Goal: Task Accomplishment & Management: Manage account settings

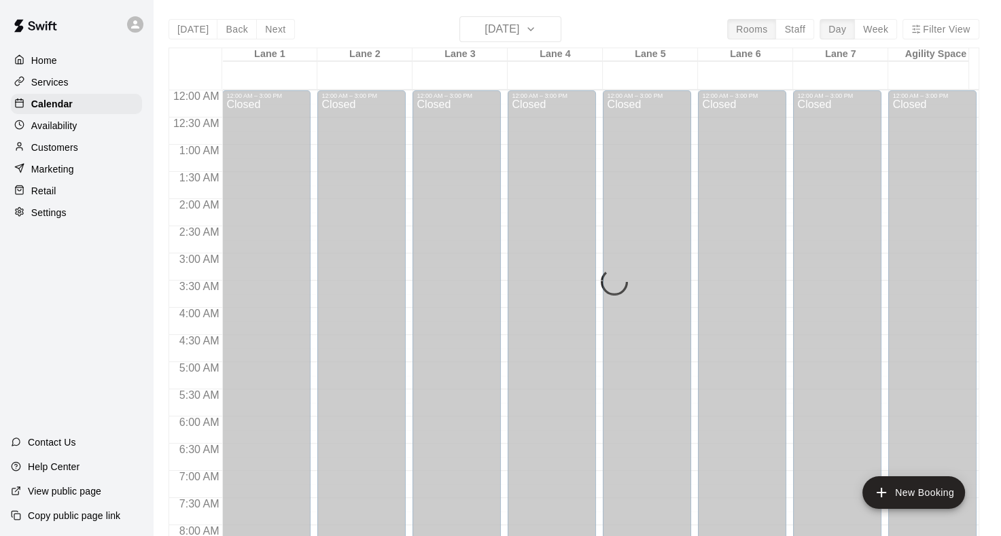
scroll to position [843, 0]
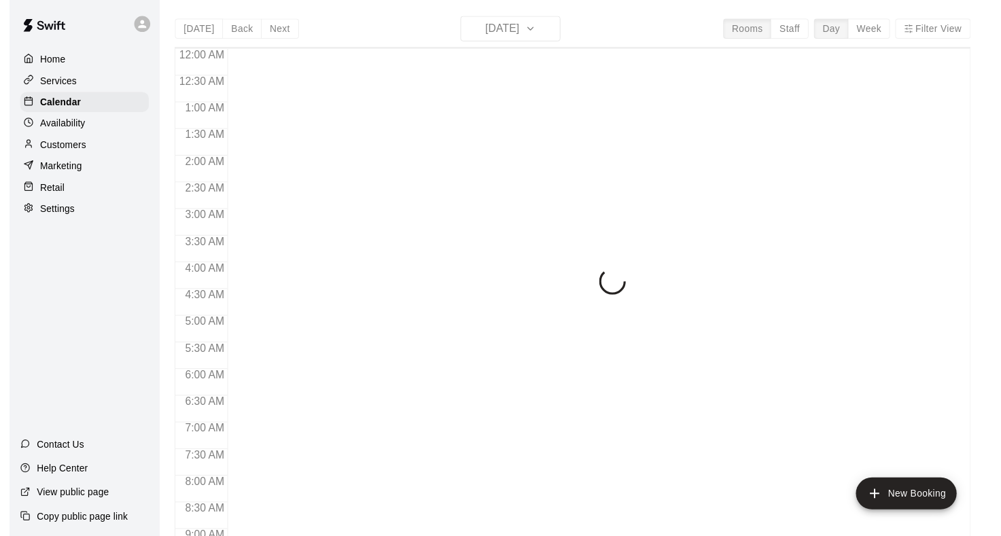
scroll to position [791, 0]
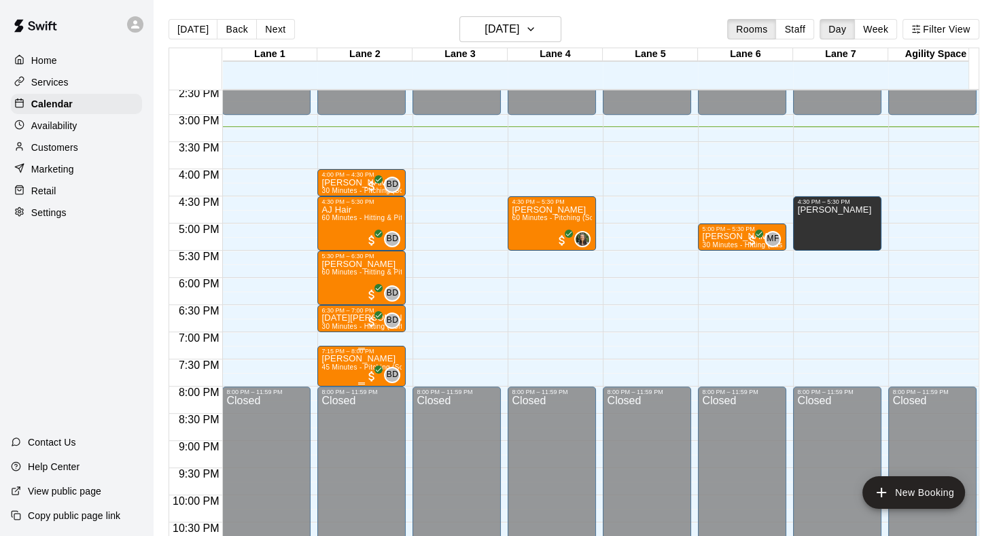
click at [340, 350] on div "7:15 PM – 8:00 PM" at bounding box center [361, 351] width 80 height 7
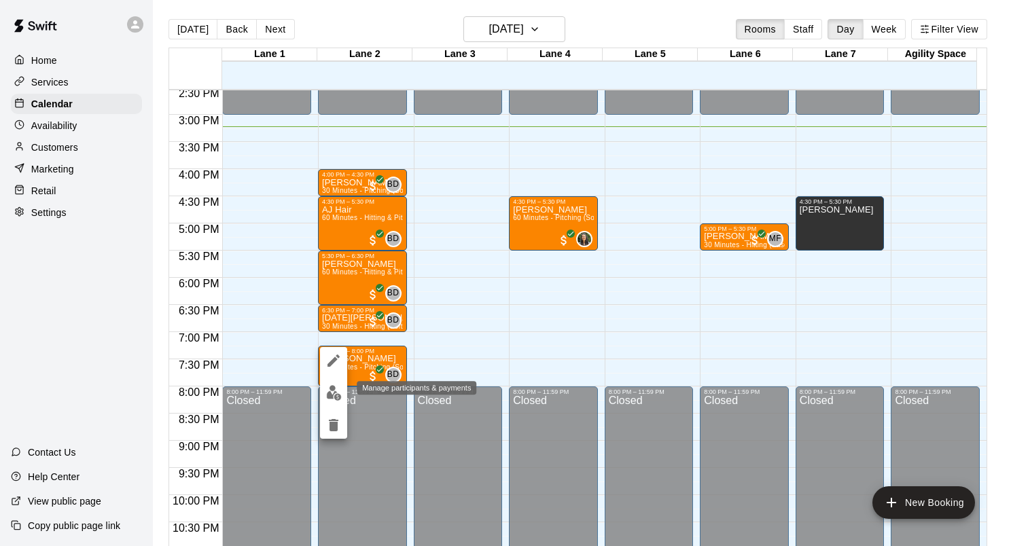
click at [338, 386] on img "edit" at bounding box center [334, 393] width 16 height 16
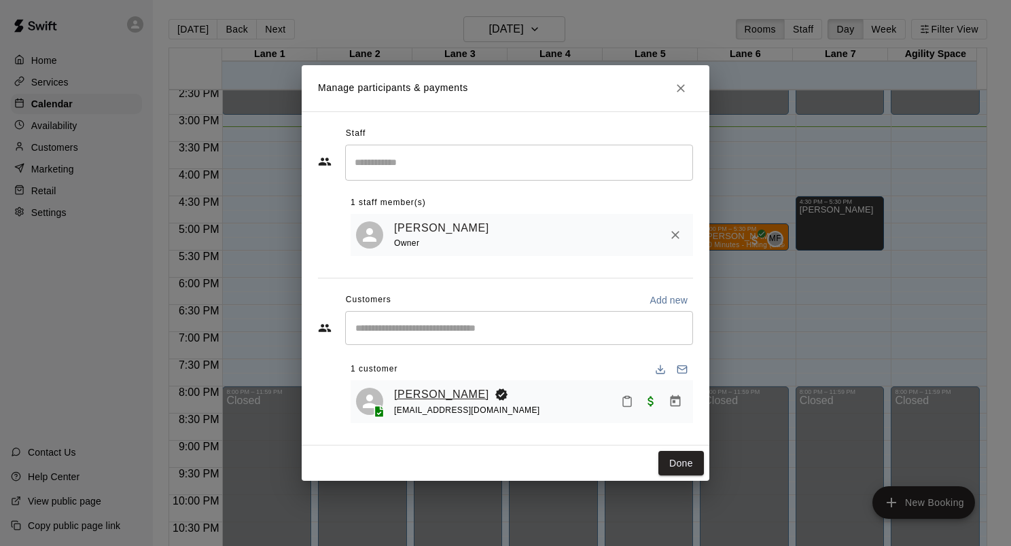
click at [413, 387] on link "[PERSON_NAME]" at bounding box center [441, 395] width 95 height 18
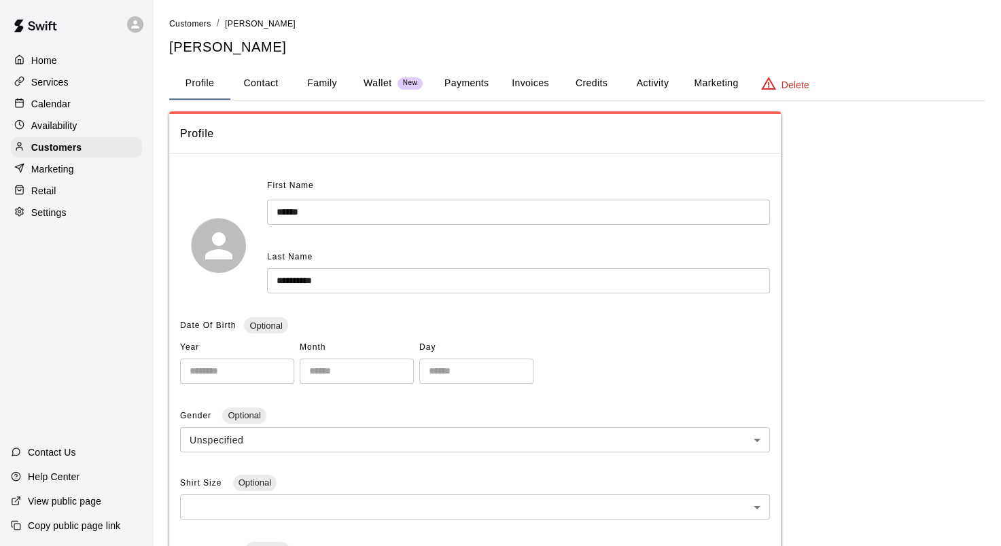
click at [324, 80] on button "Family" at bounding box center [321, 83] width 61 height 33
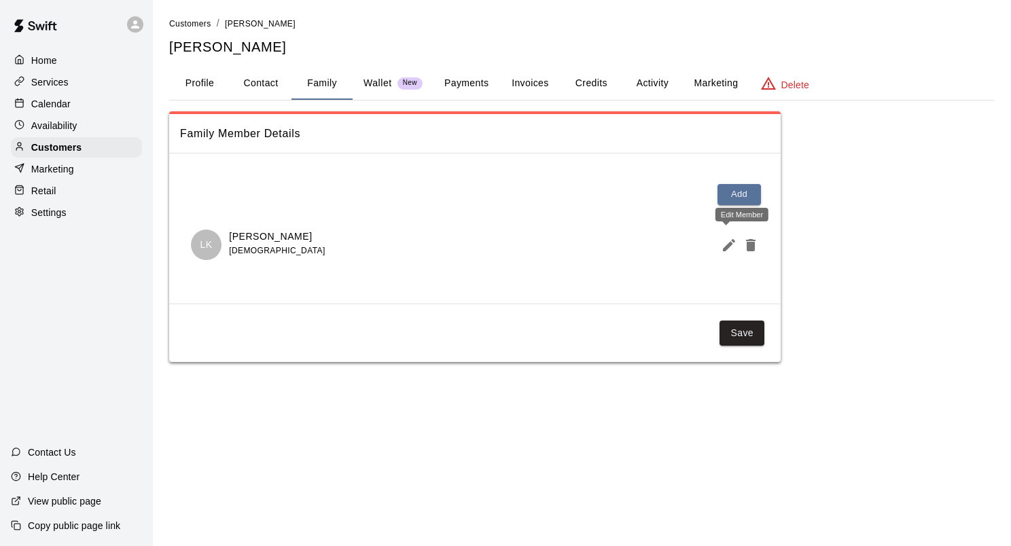
click at [718, 245] on button "Edit Member" at bounding box center [726, 245] width 22 height 27
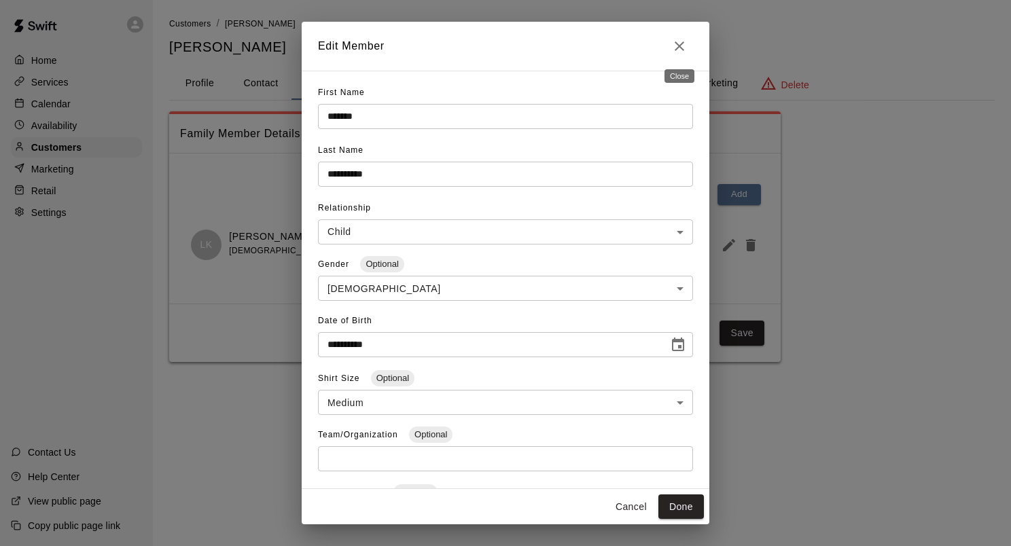
click at [672, 39] on icon "Close" at bounding box center [679, 46] width 16 height 16
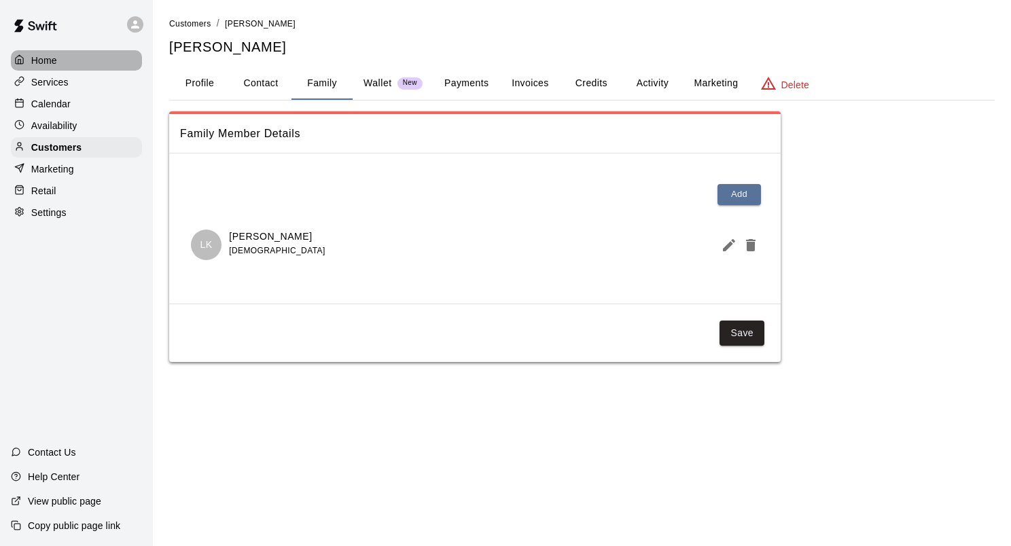
click at [67, 50] on div "Home" at bounding box center [76, 60] width 131 height 20
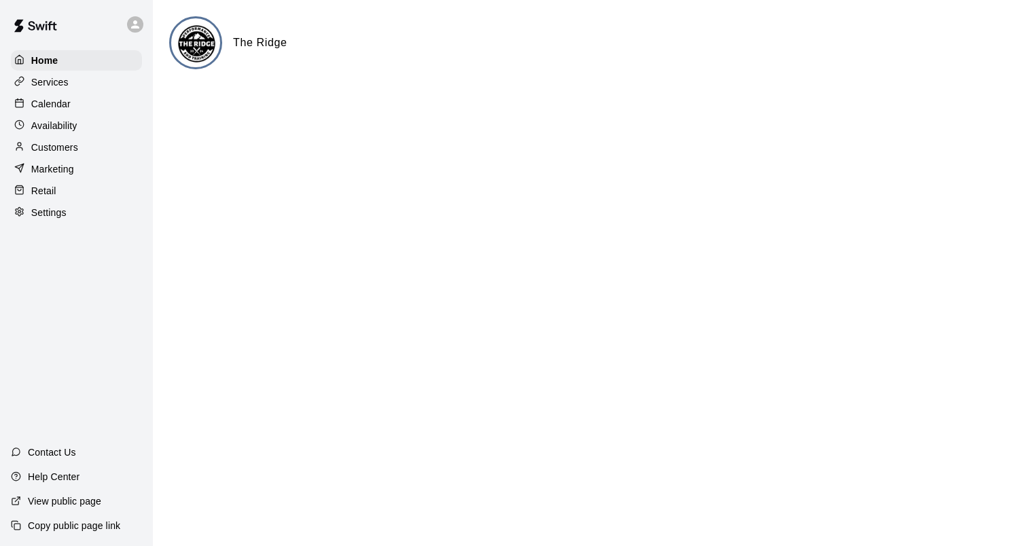
click at [99, 103] on div "Calendar" at bounding box center [76, 104] width 131 height 20
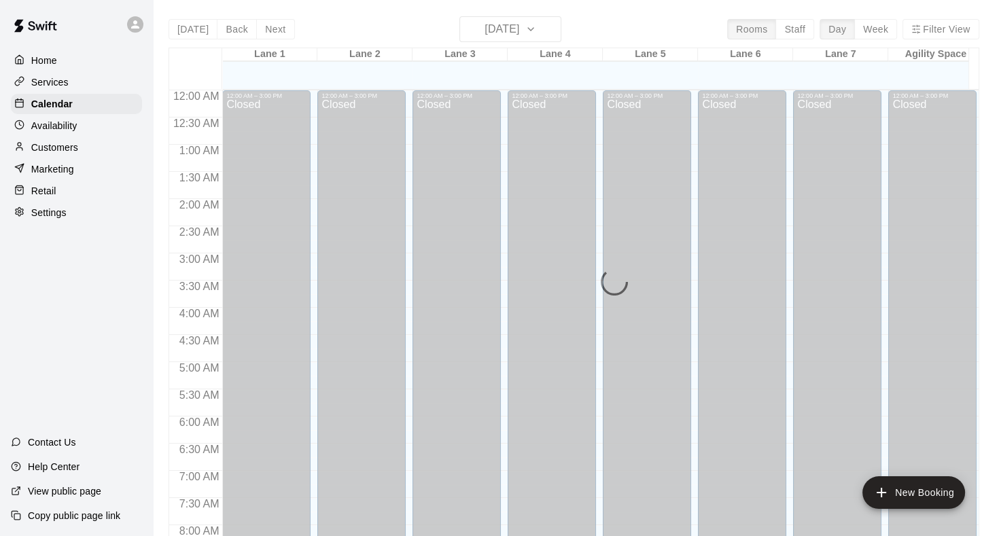
scroll to position [791, 0]
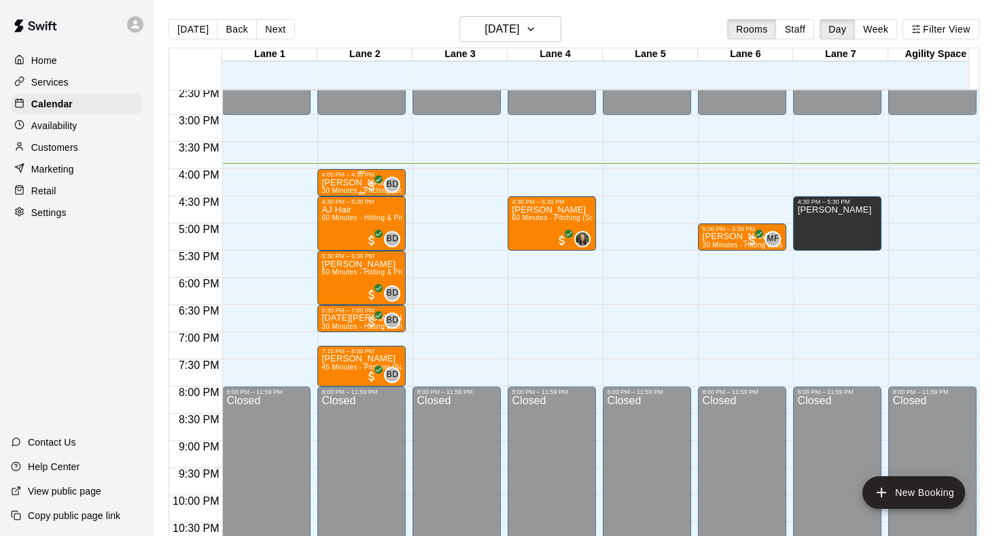
click at [334, 183] on p "[PERSON_NAME]" at bounding box center [361, 183] width 80 height 0
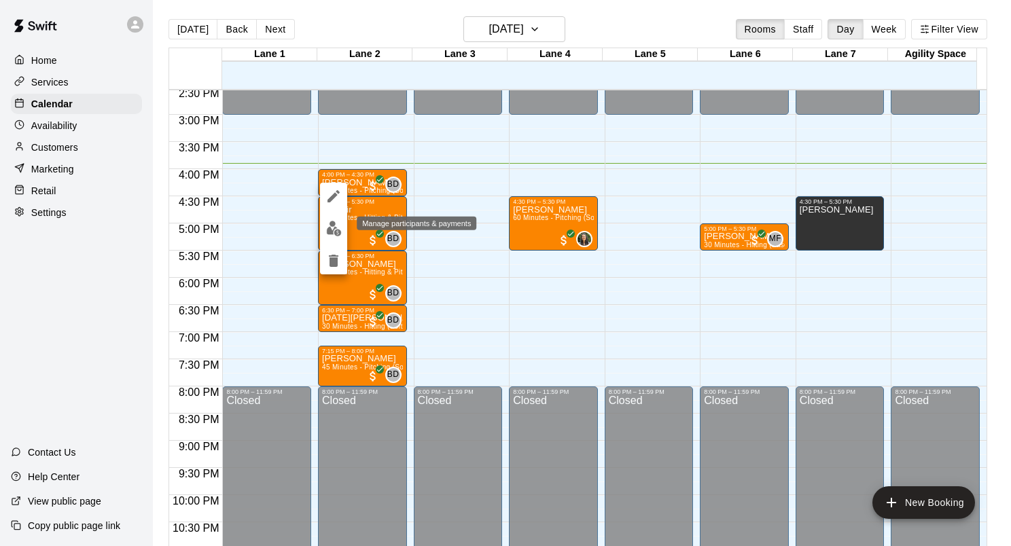
click at [330, 221] on img "edit" at bounding box center [334, 229] width 16 height 16
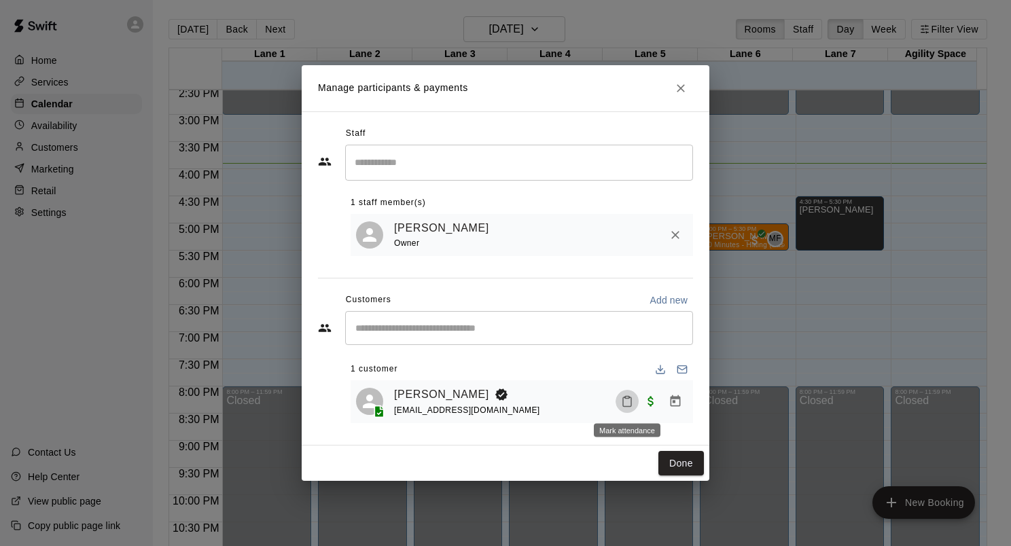
click at [623, 400] on icon "Mark attendance" at bounding box center [627, 402] width 8 height 10
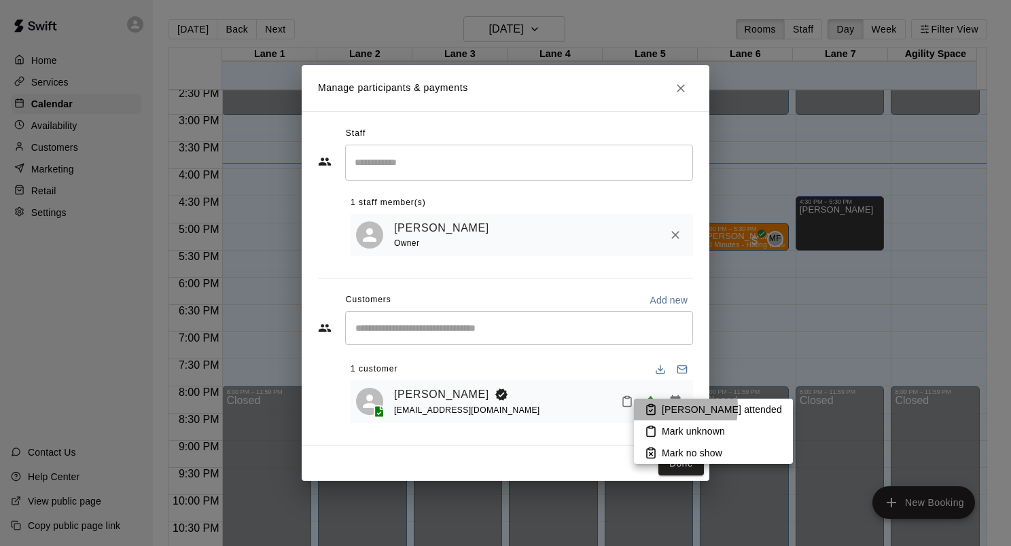
click at [660, 408] on li "[PERSON_NAME] attended" at bounding box center [713, 410] width 159 height 22
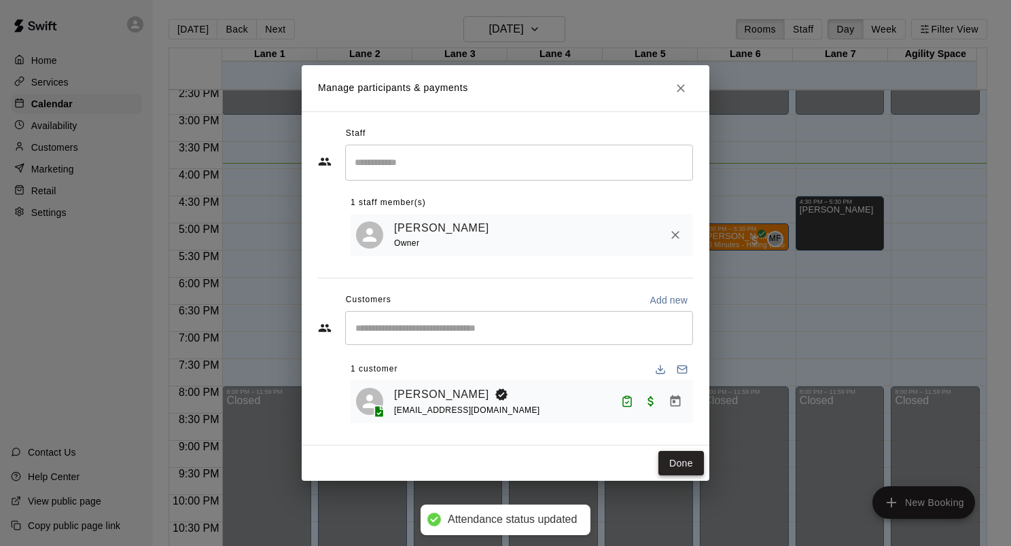
click at [678, 457] on button "Done" at bounding box center [681, 463] width 46 height 25
